Goal: Information Seeking & Learning: Learn about a topic

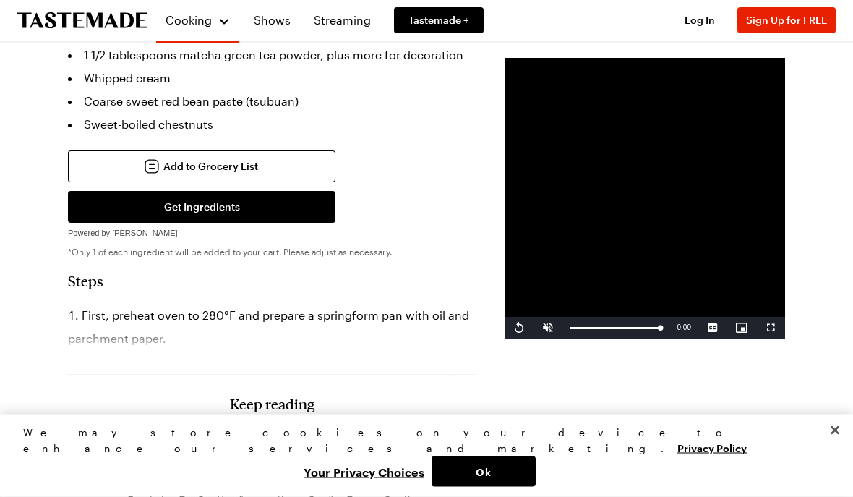
scroll to position [666, 0]
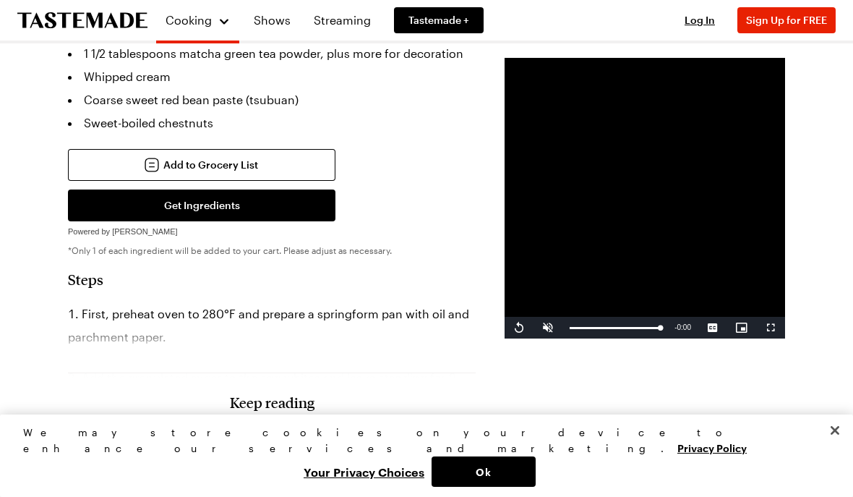
click at [844, 446] on button "Close" at bounding box center [835, 430] width 32 height 32
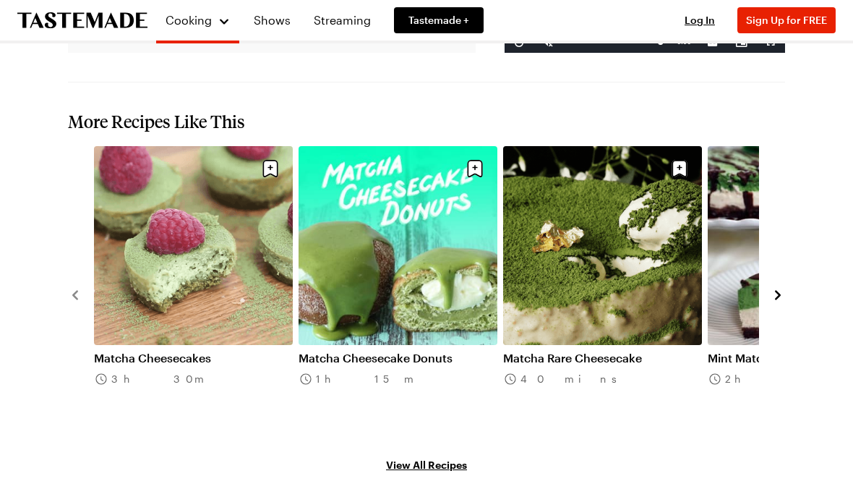
scroll to position [1573, 0]
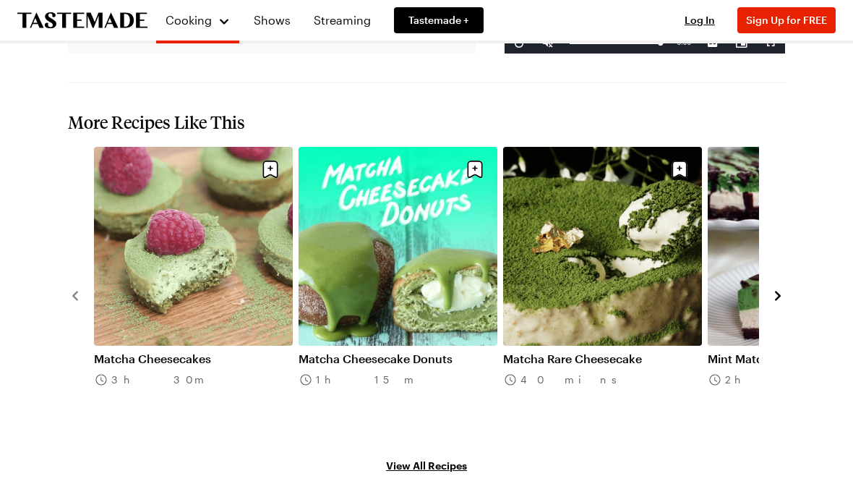
click at [779, 291] on icon "navigate to next item" at bounding box center [778, 295] width 6 height 9
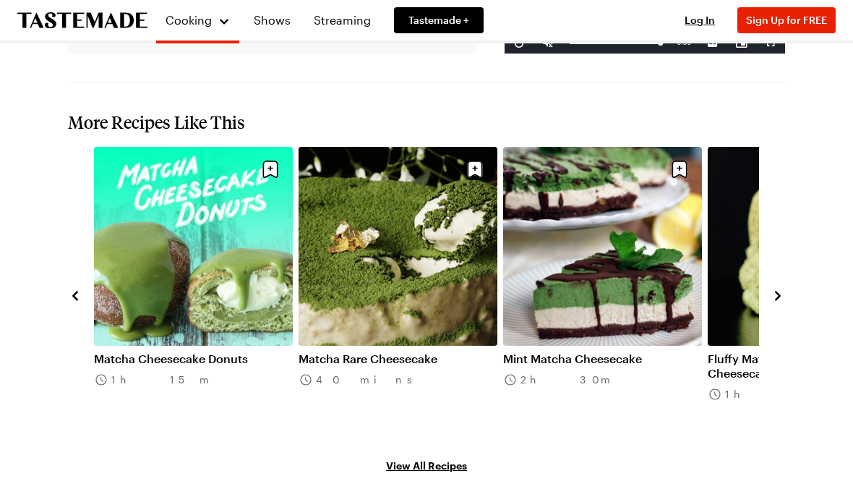
click at [782, 289] on icon "navigate to next item" at bounding box center [778, 296] width 14 height 14
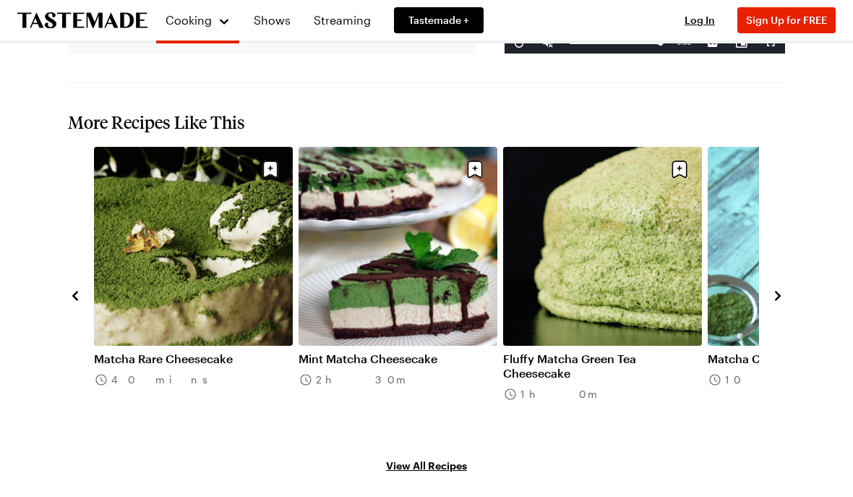
click at [783, 286] on button "navigate to next item" at bounding box center [778, 294] width 14 height 17
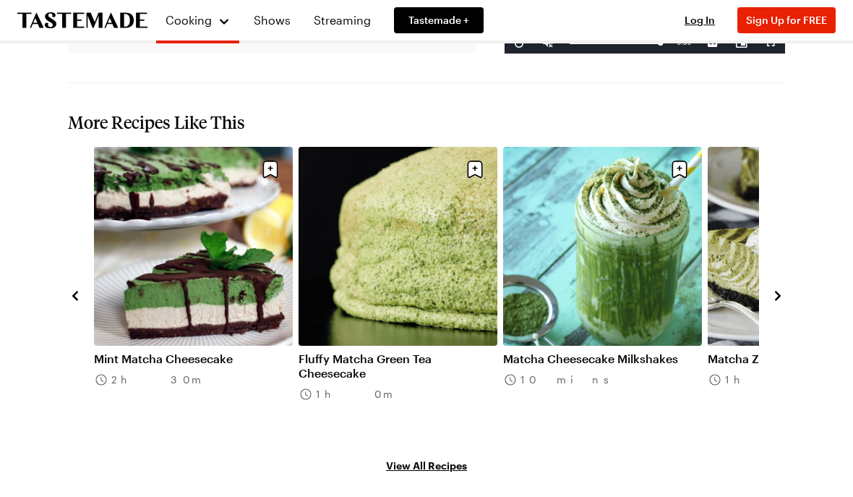
click at [785, 289] on icon "navigate to next item" at bounding box center [778, 296] width 14 height 14
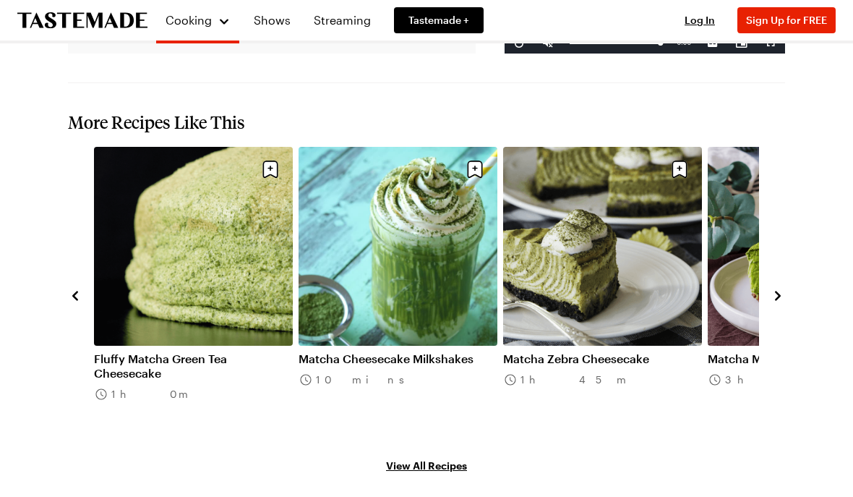
click at [651, 351] on link "Matcha Zebra Cheesecake" at bounding box center [602, 358] width 199 height 14
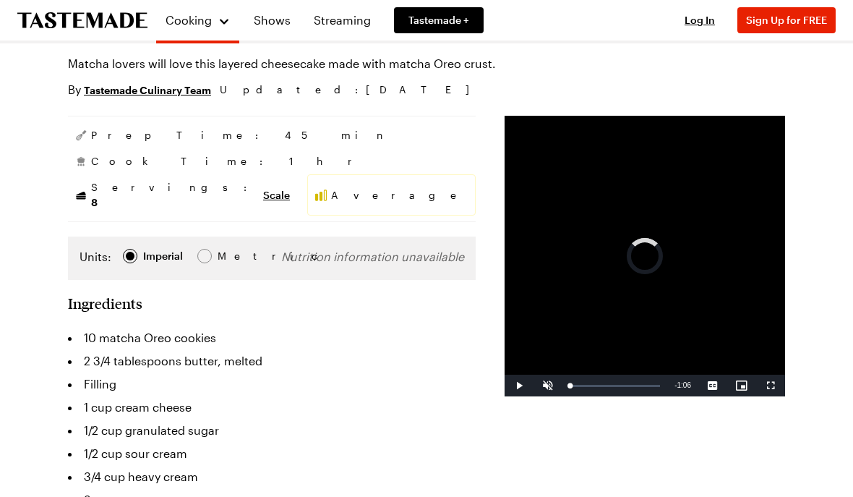
scroll to position [116, 0]
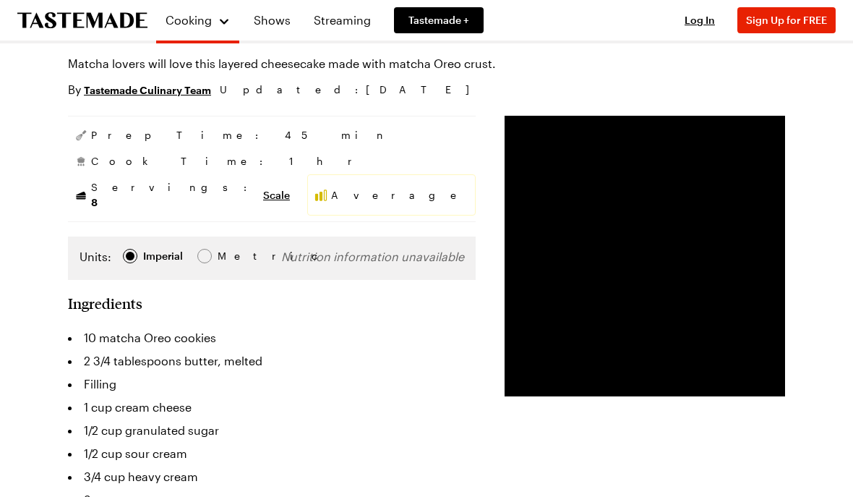
click at [31, 18] on icon "To Tastemade Home Page" at bounding box center [82, 20] width 130 height 17
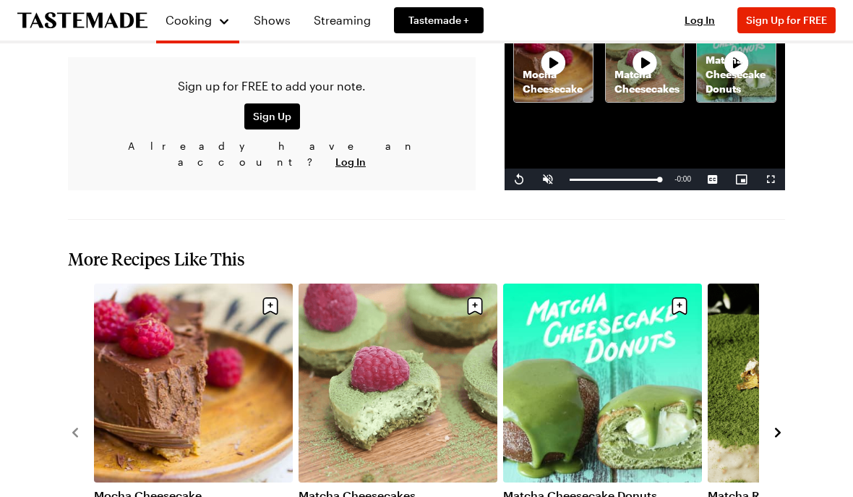
scroll to position [1399, 0]
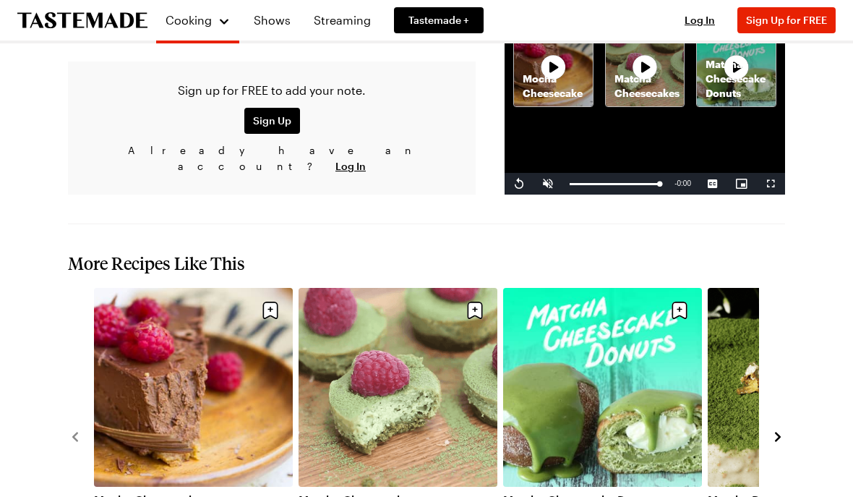
click at [781, 427] on button "navigate to next item" at bounding box center [778, 435] width 14 height 17
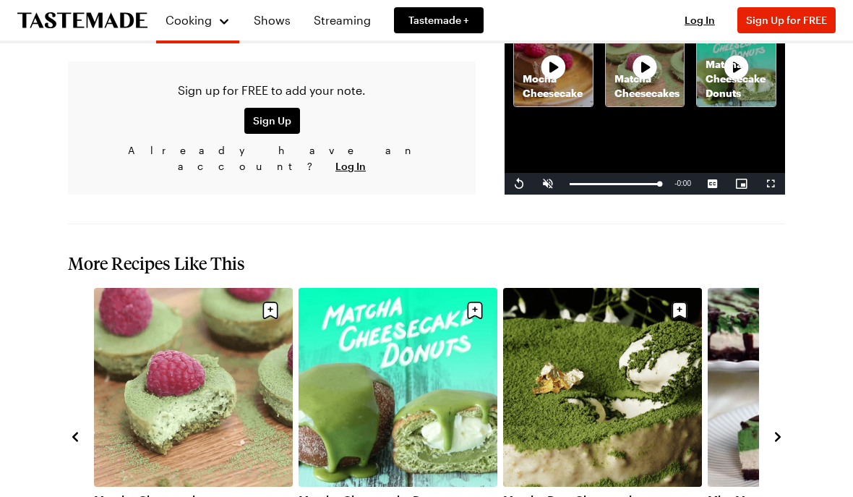
click at [778, 430] on icon "navigate to next item" at bounding box center [778, 437] width 14 height 14
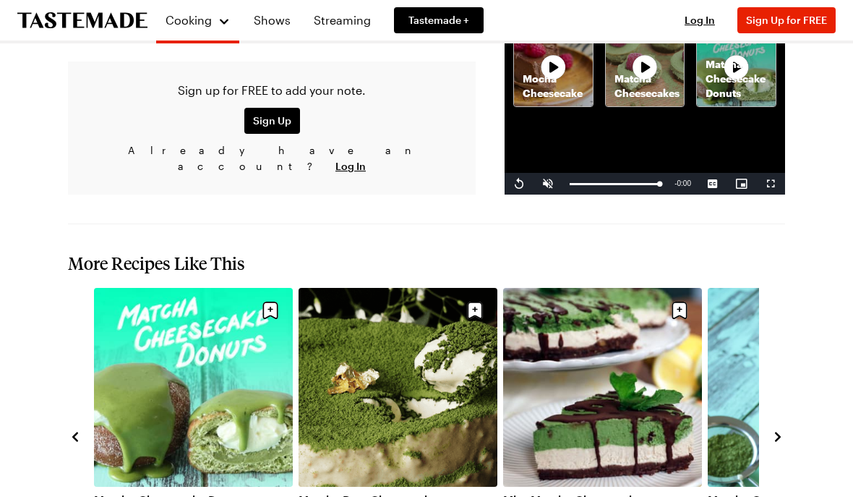
click at [778, 427] on button "navigate to next item" at bounding box center [778, 435] width 14 height 17
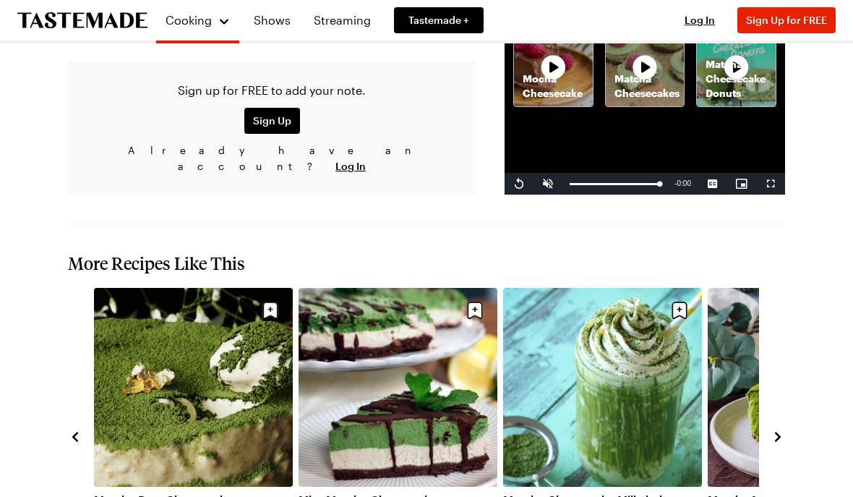
click at [778, 430] on icon "navigate to next item" at bounding box center [778, 437] width 14 height 14
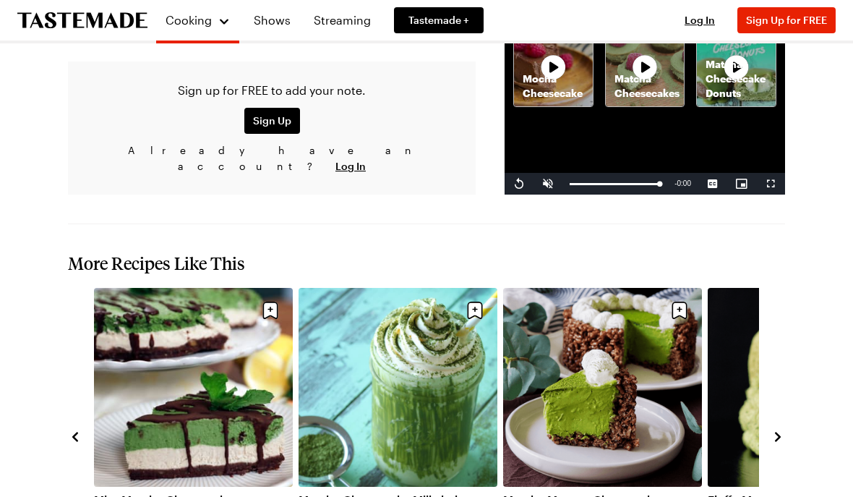
click at [772, 430] on icon "navigate to next item" at bounding box center [778, 437] width 14 height 14
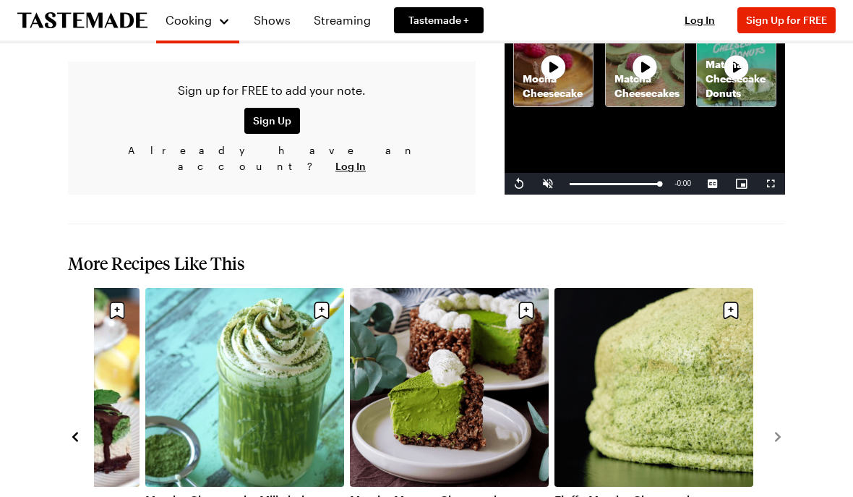
click at [695, 492] on link "Fluffy Matcha Cheesecake" at bounding box center [654, 499] width 199 height 14
